Goal: Communication & Community: Answer question/provide support

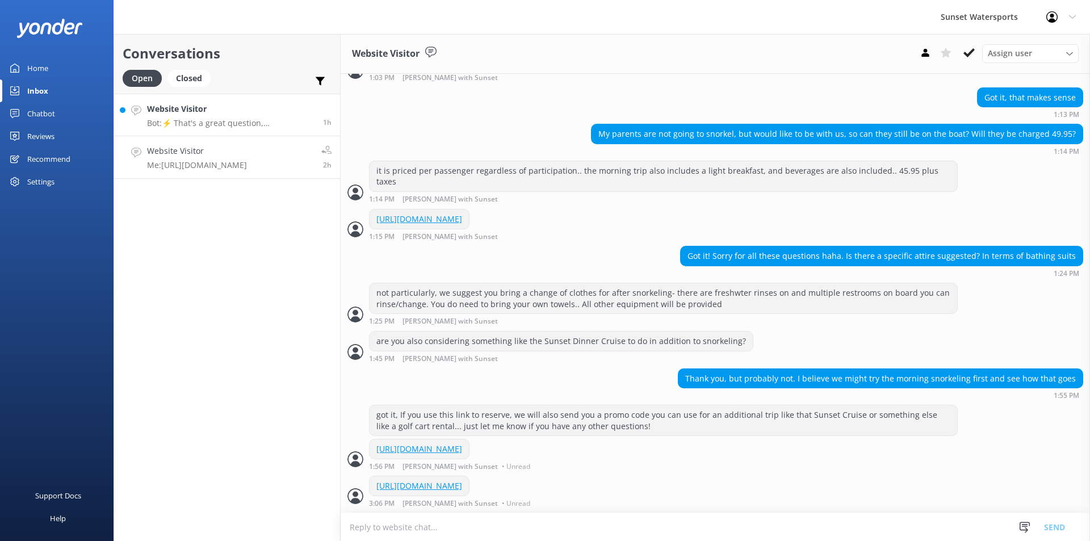
scroll to position [1004, 0]
click at [227, 123] on p "Bot: ⚡ That's a great question, unfortunately I do not know the answer. I'm goi…" at bounding box center [230, 123] width 167 height 10
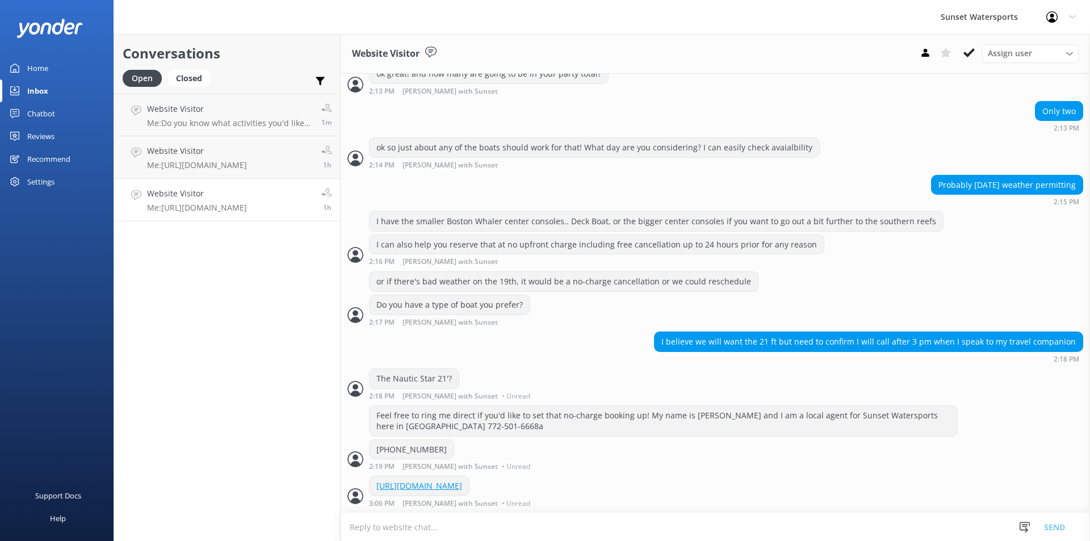
scroll to position [695, 0]
click at [241, 119] on p "Me: Do you know what activities you'd like to do? or need help figuring that ou…" at bounding box center [230, 123] width 166 height 10
